Goal: Navigation & Orientation: Understand site structure

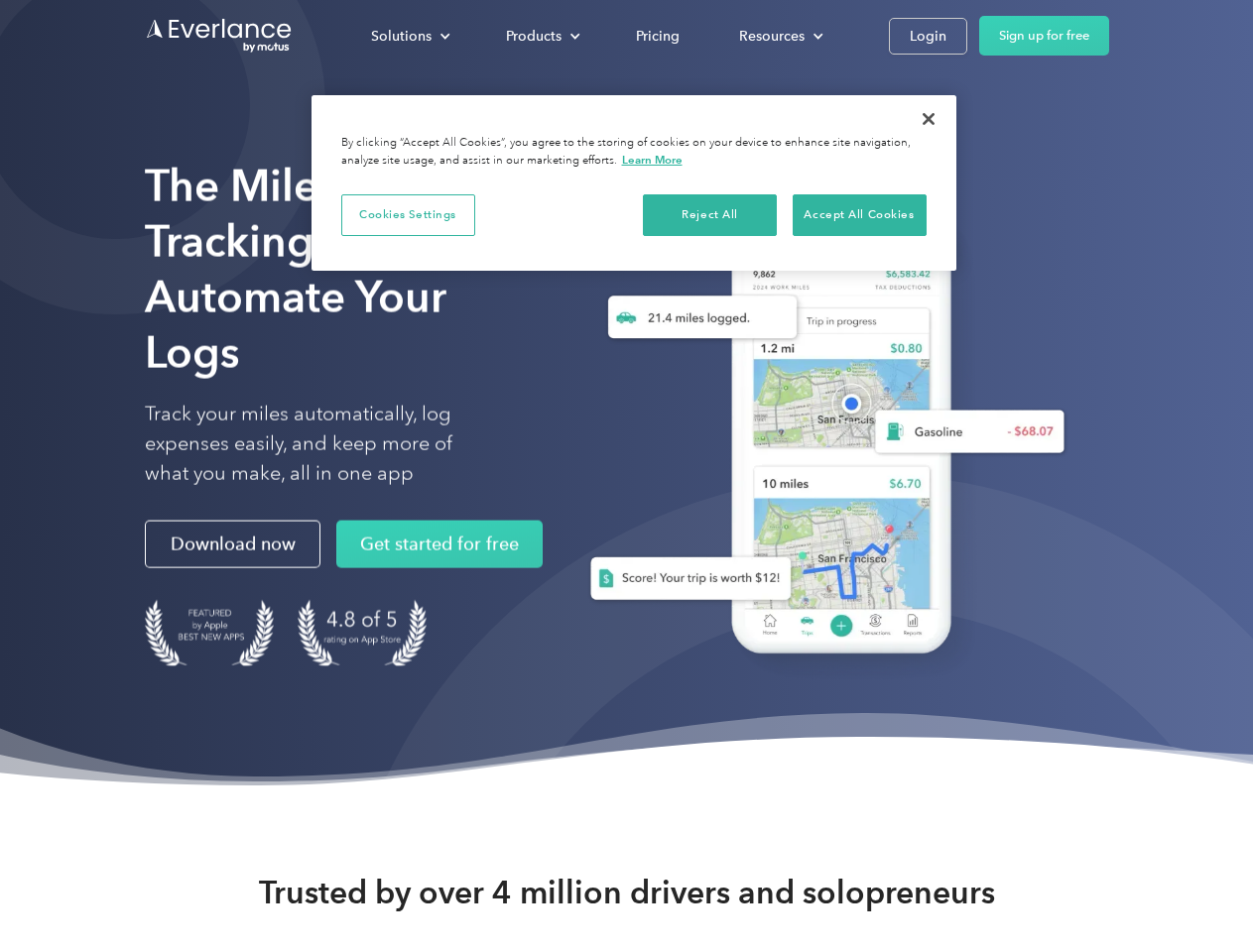
click at [410, 36] on div "Solutions" at bounding box center [401, 36] width 61 height 25
click at [540, 36] on div "Products" at bounding box center [533, 36] width 56 height 25
click at [779, 36] on div "Resources" at bounding box center [772, 36] width 66 height 25
